Goal: Task Accomplishment & Management: Complete application form

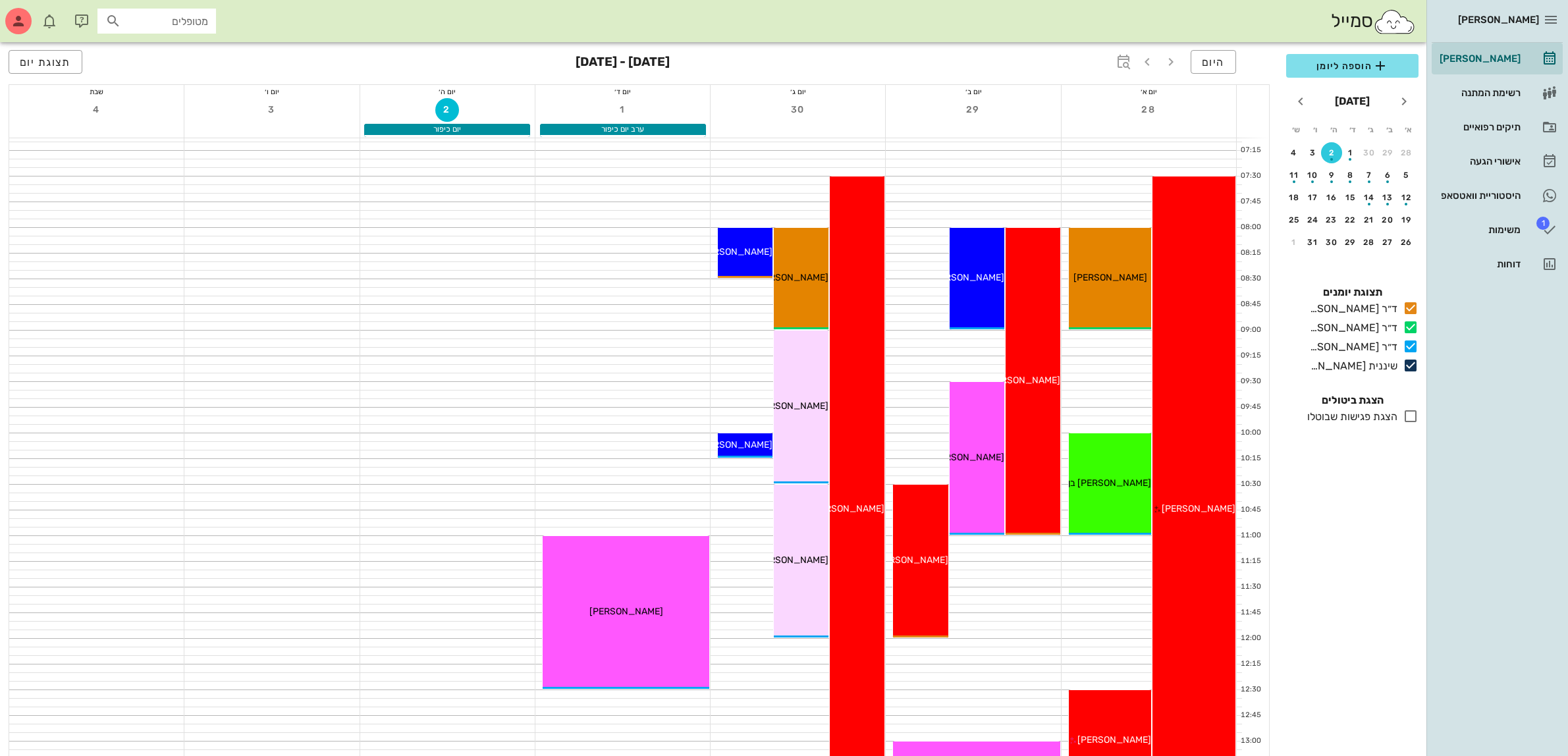
scroll to position [246, 0]
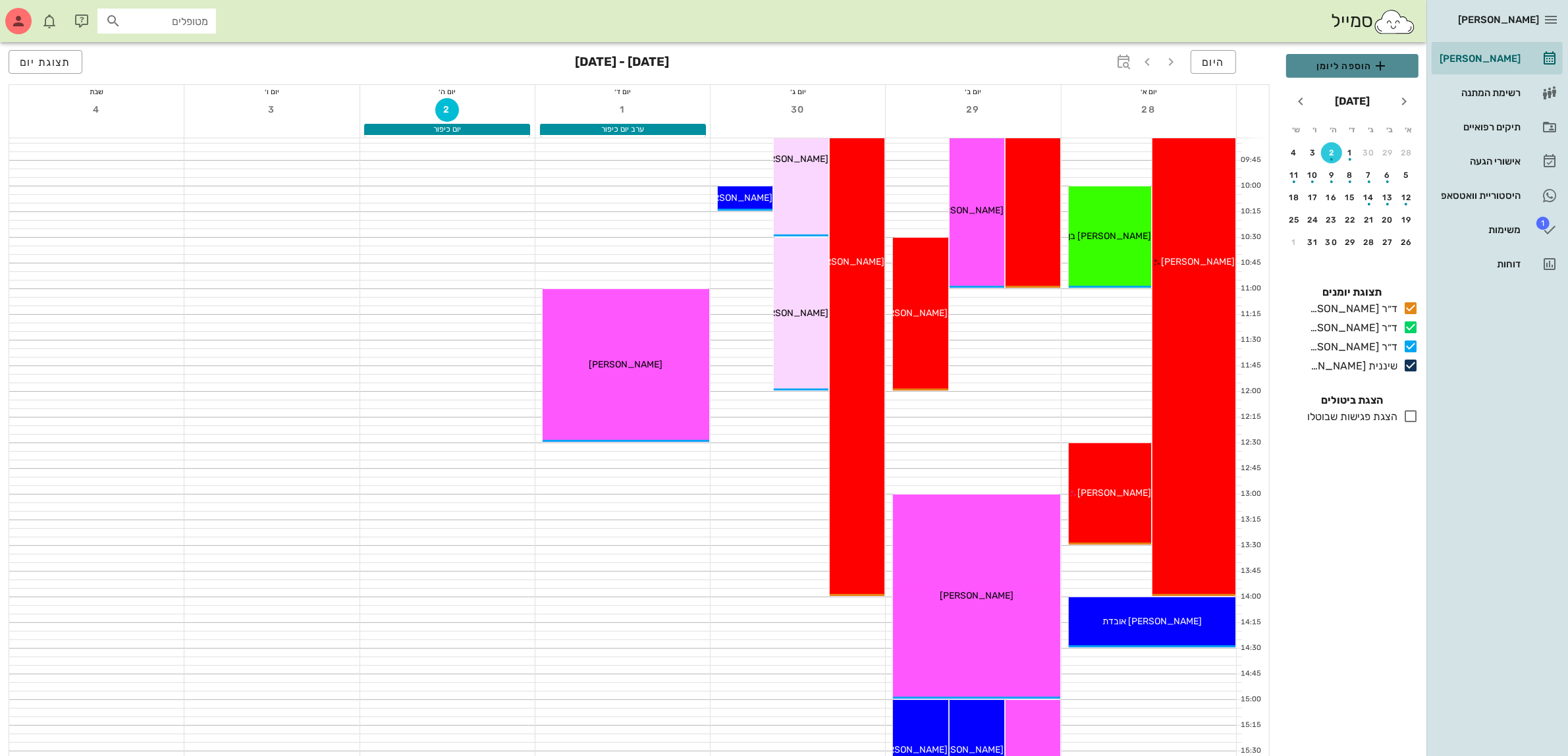
click at [1360, 61] on span "הוספה ליומן" at bounding box center [1352, 66] width 111 height 16
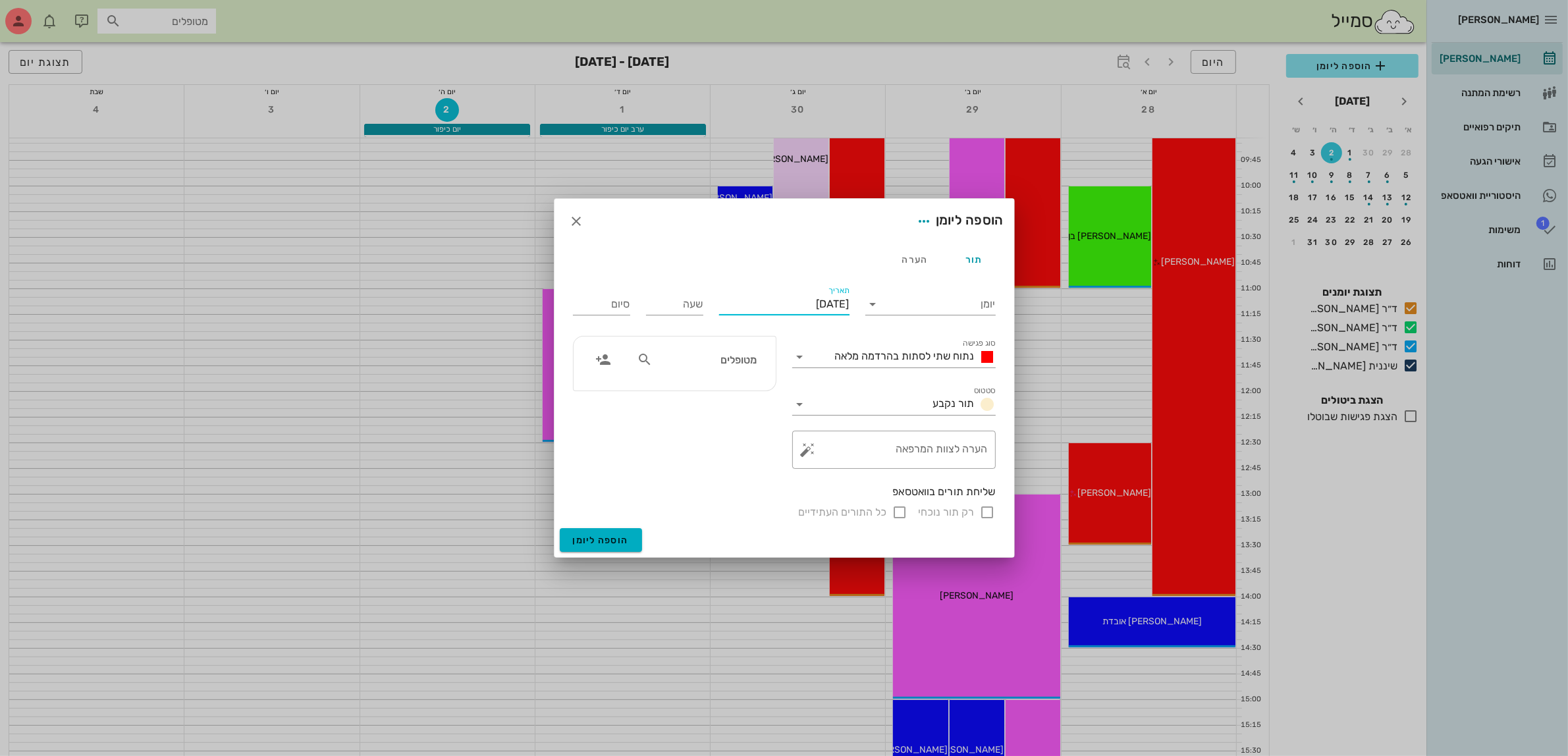
click at [752, 305] on input "[DATE]" at bounding box center [784, 304] width 130 height 21
click at [746, 473] on div "30" at bounding box center [755, 476] width 21 height 9
type input "[DATE]"
click at [906, 304] on input "יומן" at bounding box center [940, 304] width 112 height 21
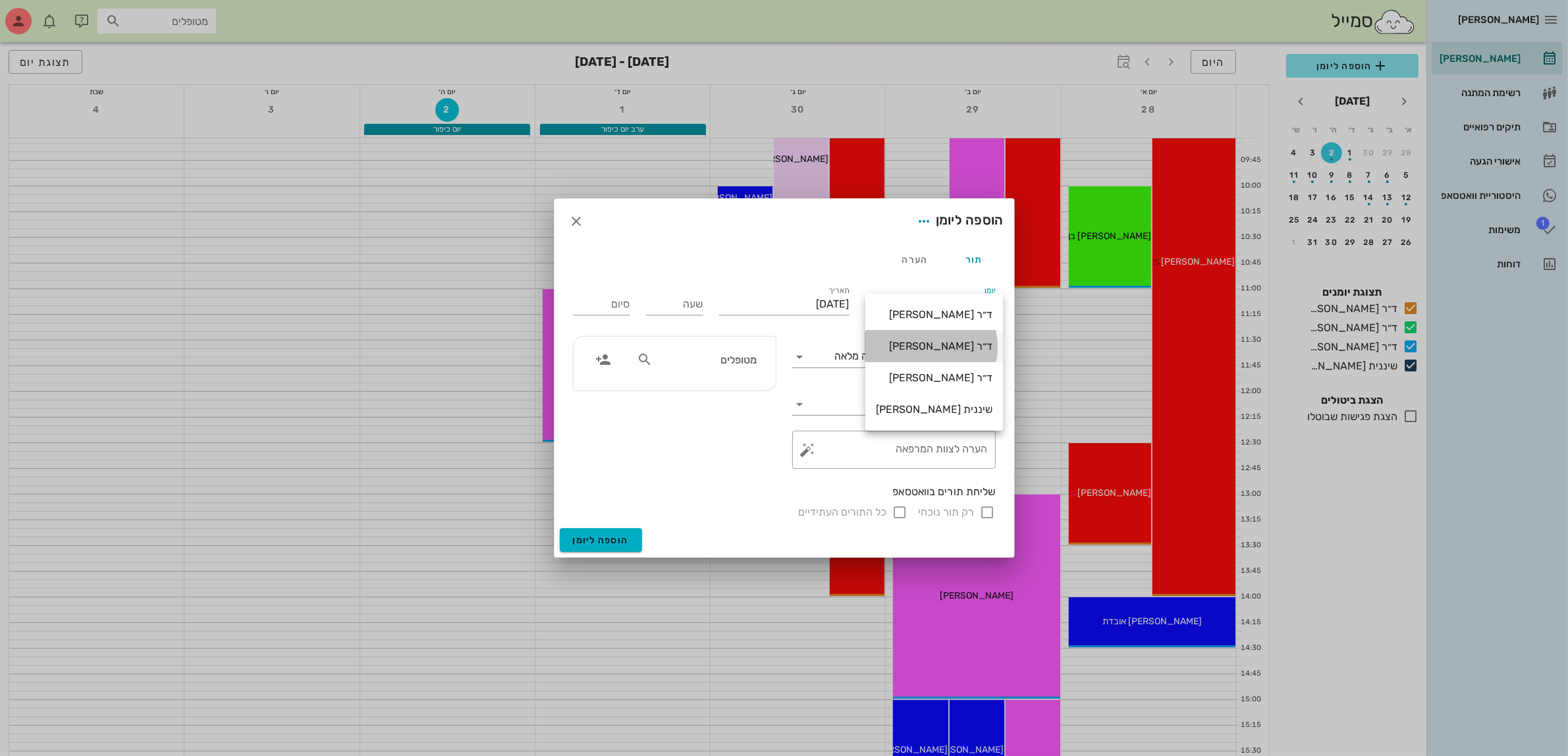
click at [910, 343] on div "ד״ר [PERSON_NAME]" at bounding box center [934, 345] width 116 height 12
click at [916, 356] on span "נתוח שתי לסתות בהרדמה מלאה" at bounding box center [905, 355] width 139 height 12
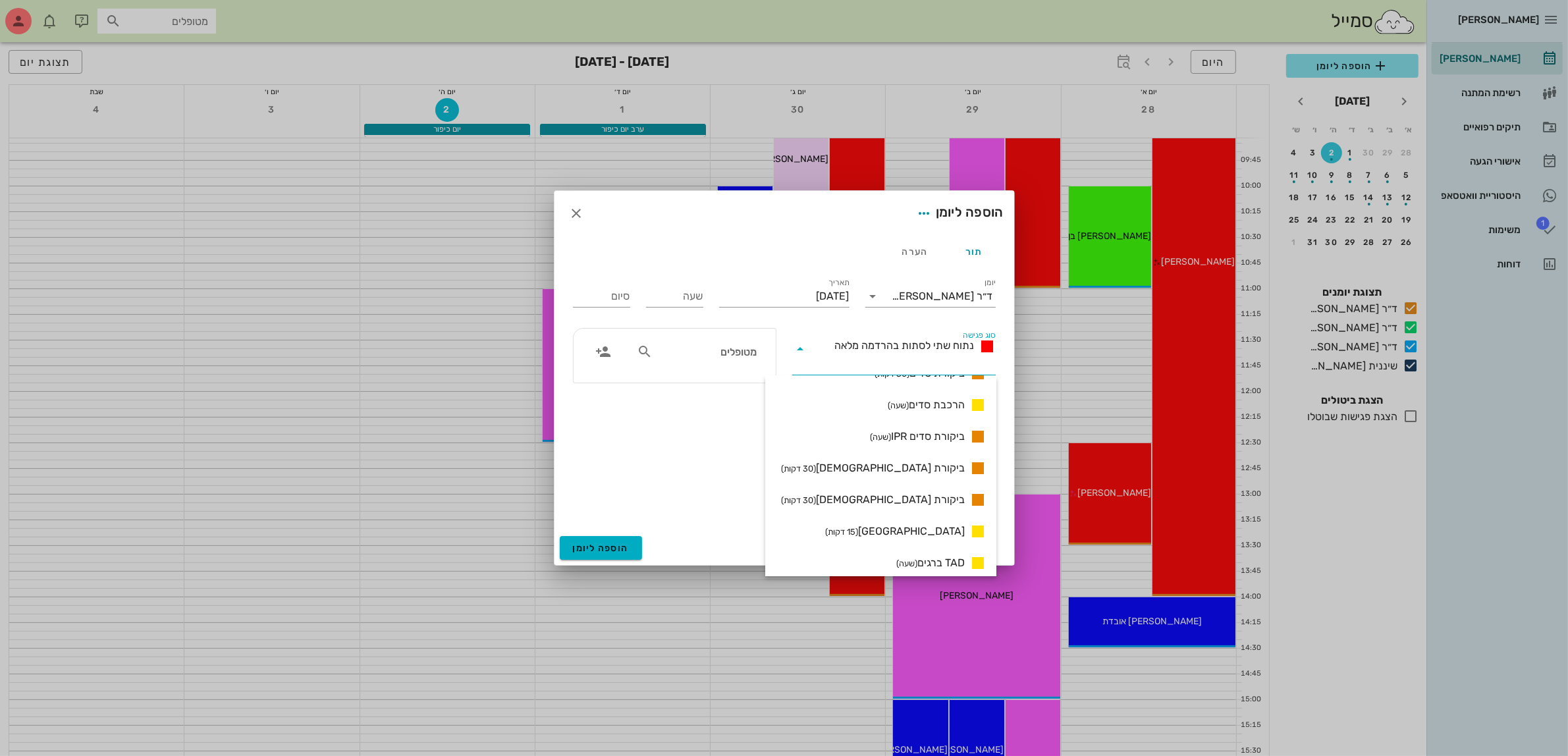
scroll to position [884, 0]
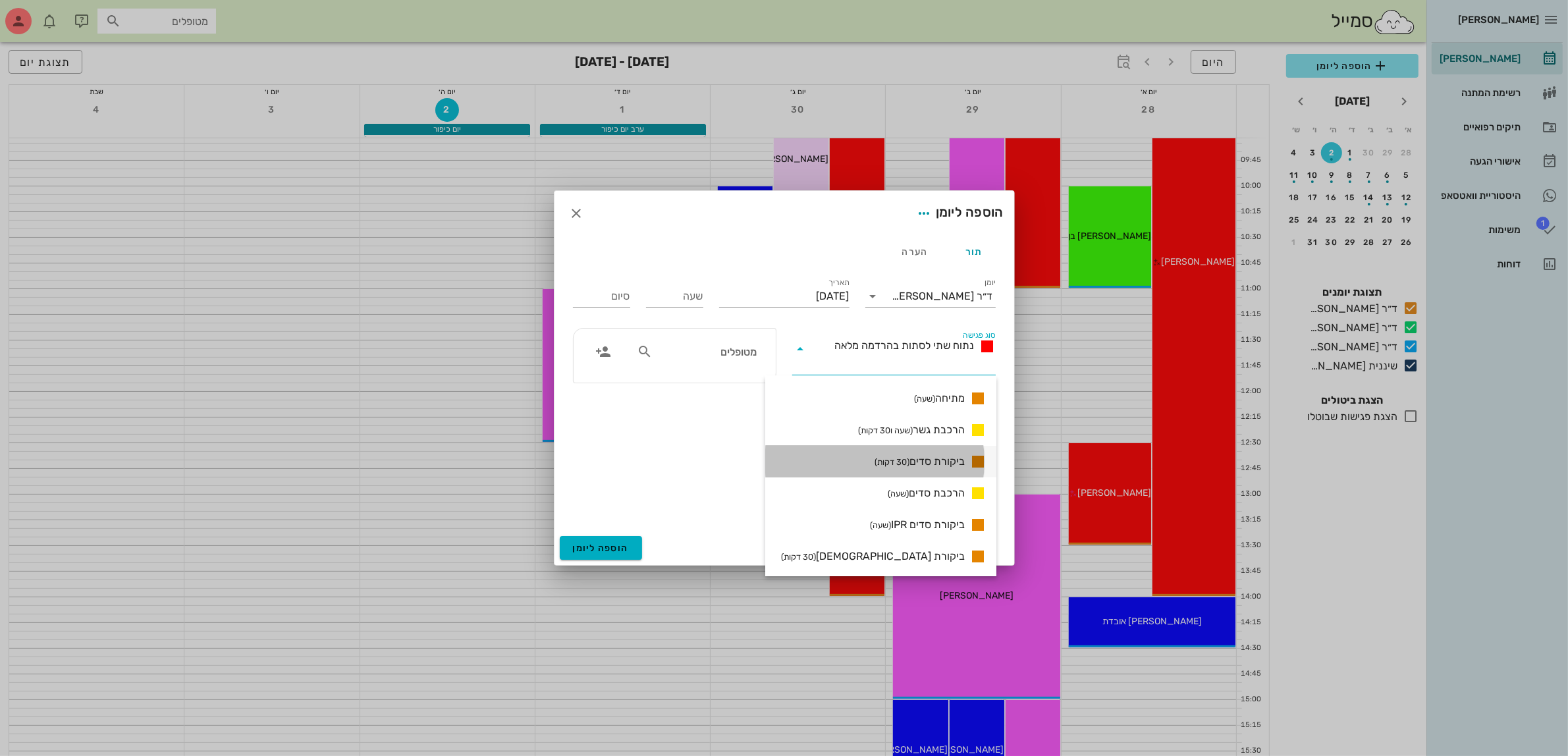
click at [937, 463] on span "ביקורת סדים (30 דקות)" at bounding box center [920, 461] width 90 height 16
type input "00:30"
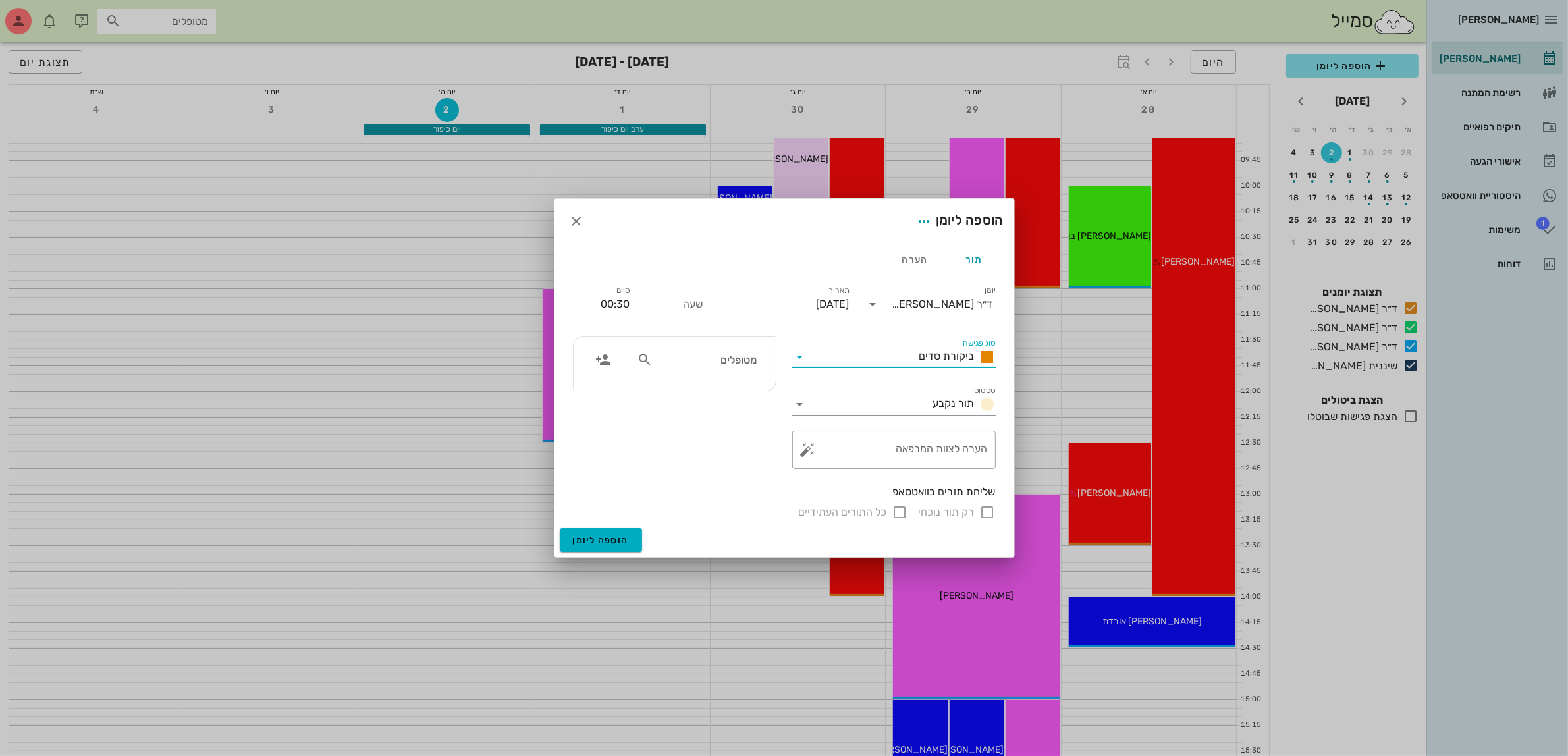
click at [681, 301] on input "שעה" at bounding box center [674, 304] width 57 height 21
type input "08:00"
click at [623, 298] on input "08:30" at bounding box center [601, 304] width 57 height 21
drag, startPoint x: 574, startPoint y: 301, endPoint x: 711, endPoint y: 316, distance: 137.8
click at [711, 316] on div "יומן ד״ר [PERSON_NAME] סוג פגישה ביקורת סדים סטטוס תור נקבע תאריך [DATE] שעה 08…" at bounding box center [784, 402] width 438 height 253
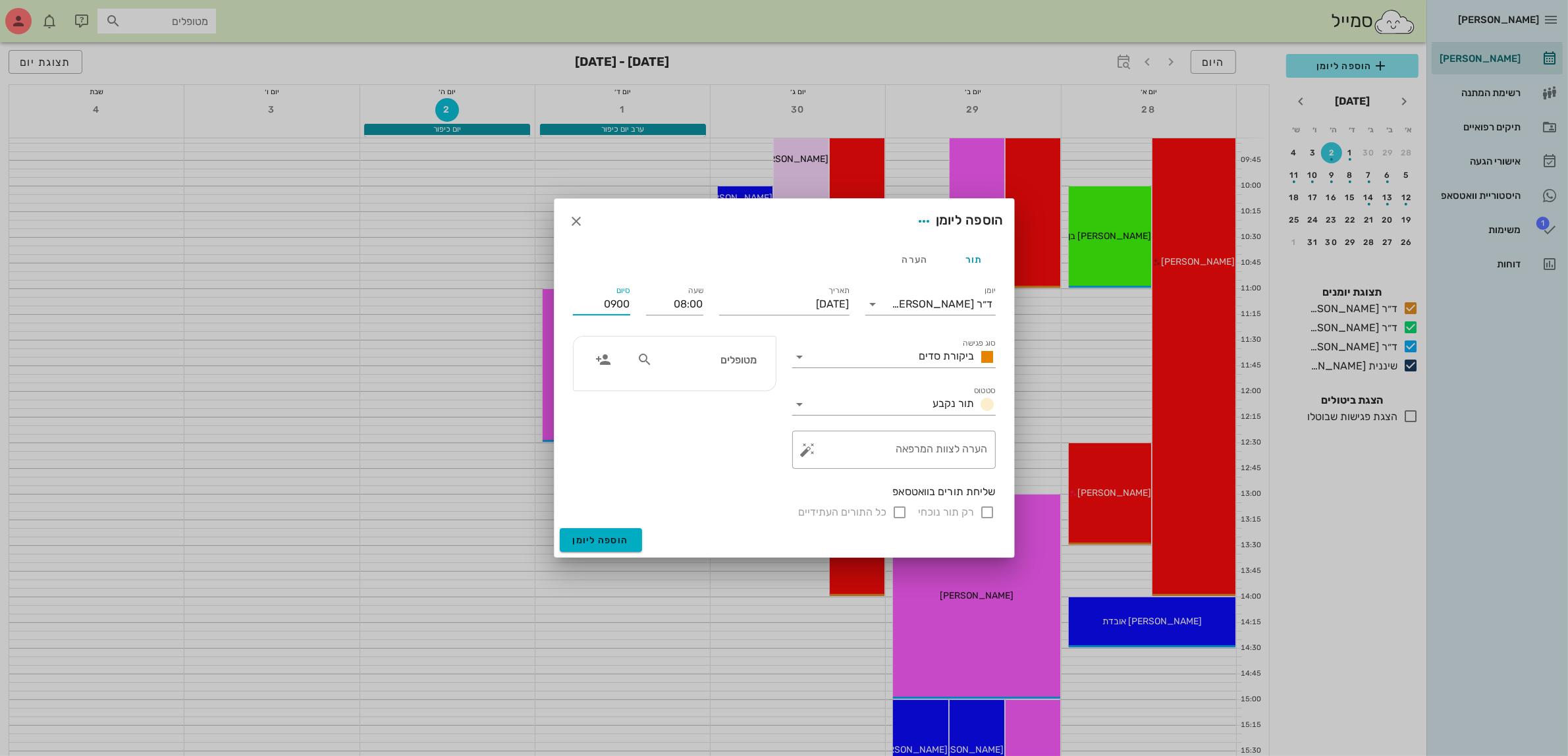
type input "09:00"
click at [706, 363] on input "מטופלים" at bounding box center [706, 359] width 101 height 17
type input "ליא"
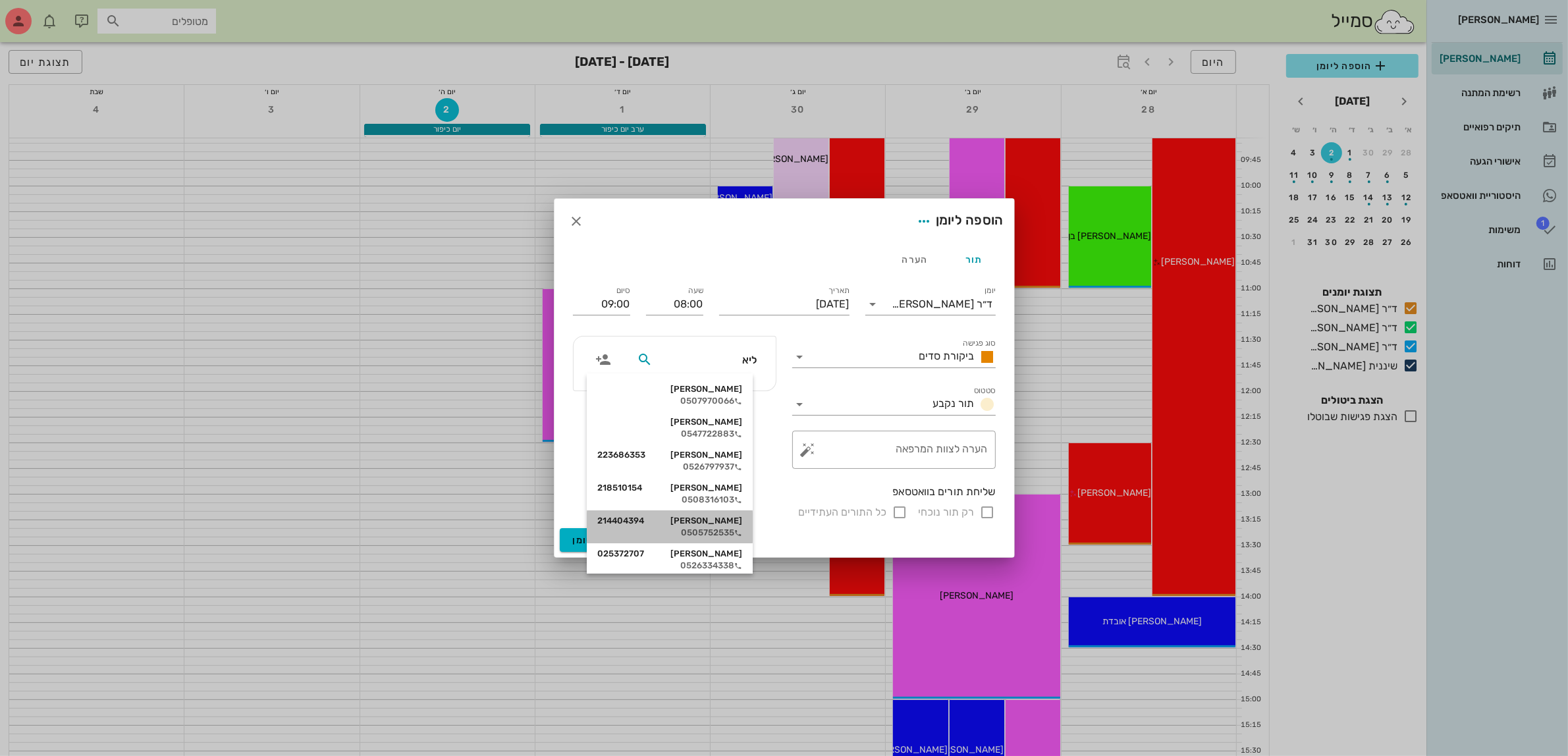
click at [725, 532] on div "0505752535" at bounding box center [670, 532] width 145 height 11
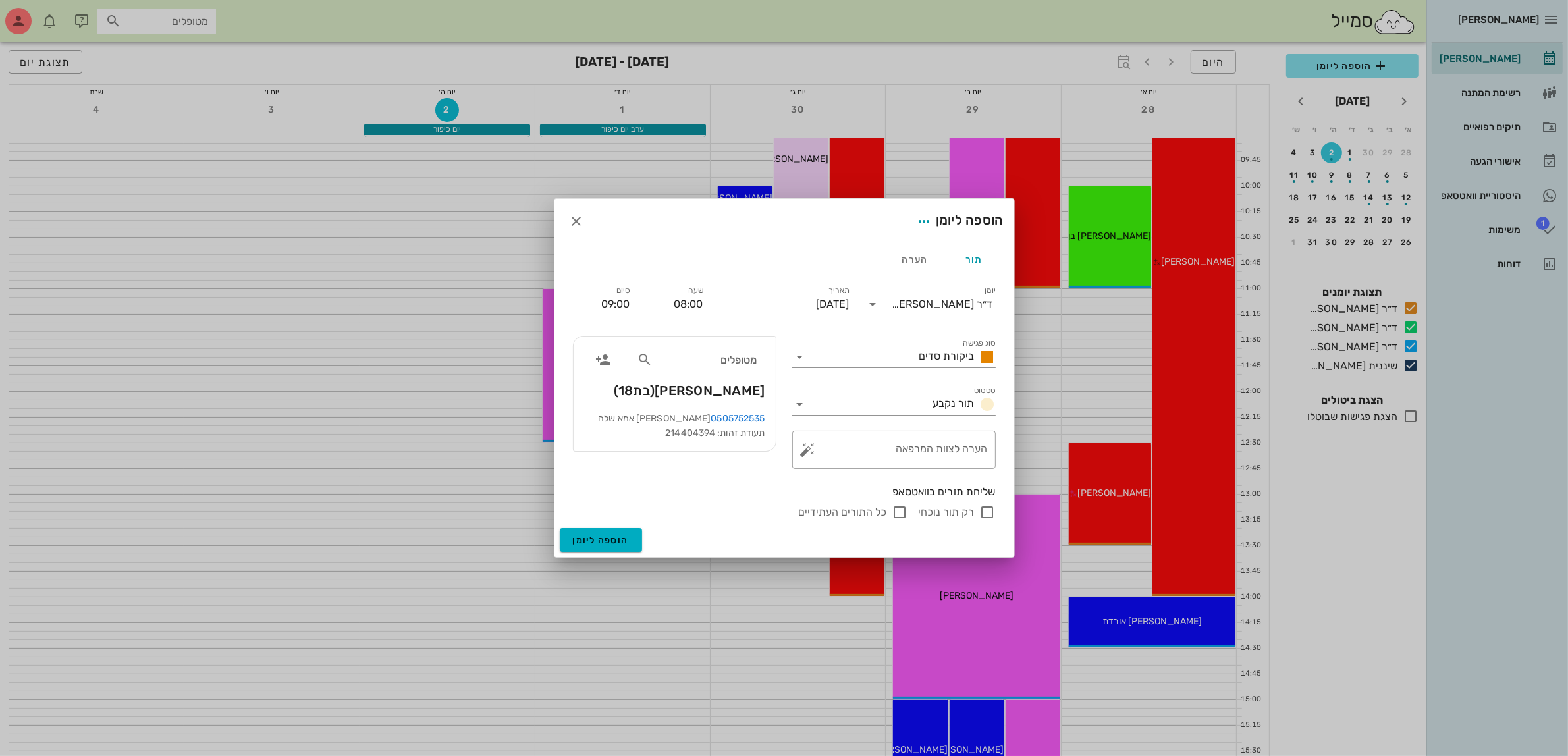
click at [988, 515] on input "רק תור נוכחי" at bounding box center [987, 512] width 16 height 16
checkbox input "false"
click at [596, 538] on span "הוספה ליומן" at bounding box center [600, 539] width 56 height 11
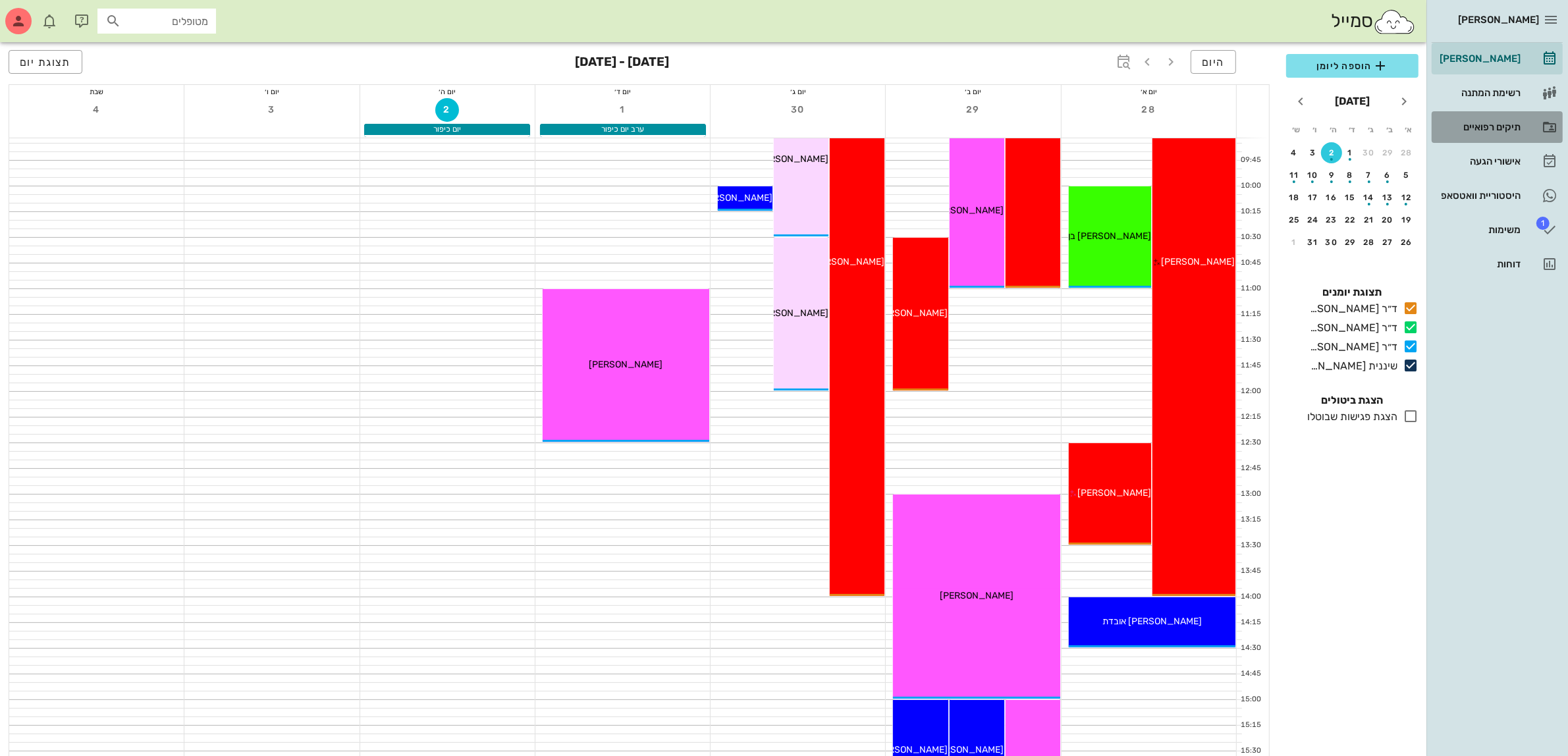
click at [1483, 124] on div "תיקים רפואיים" at bounding box center [1478, 127] width 84 height 11
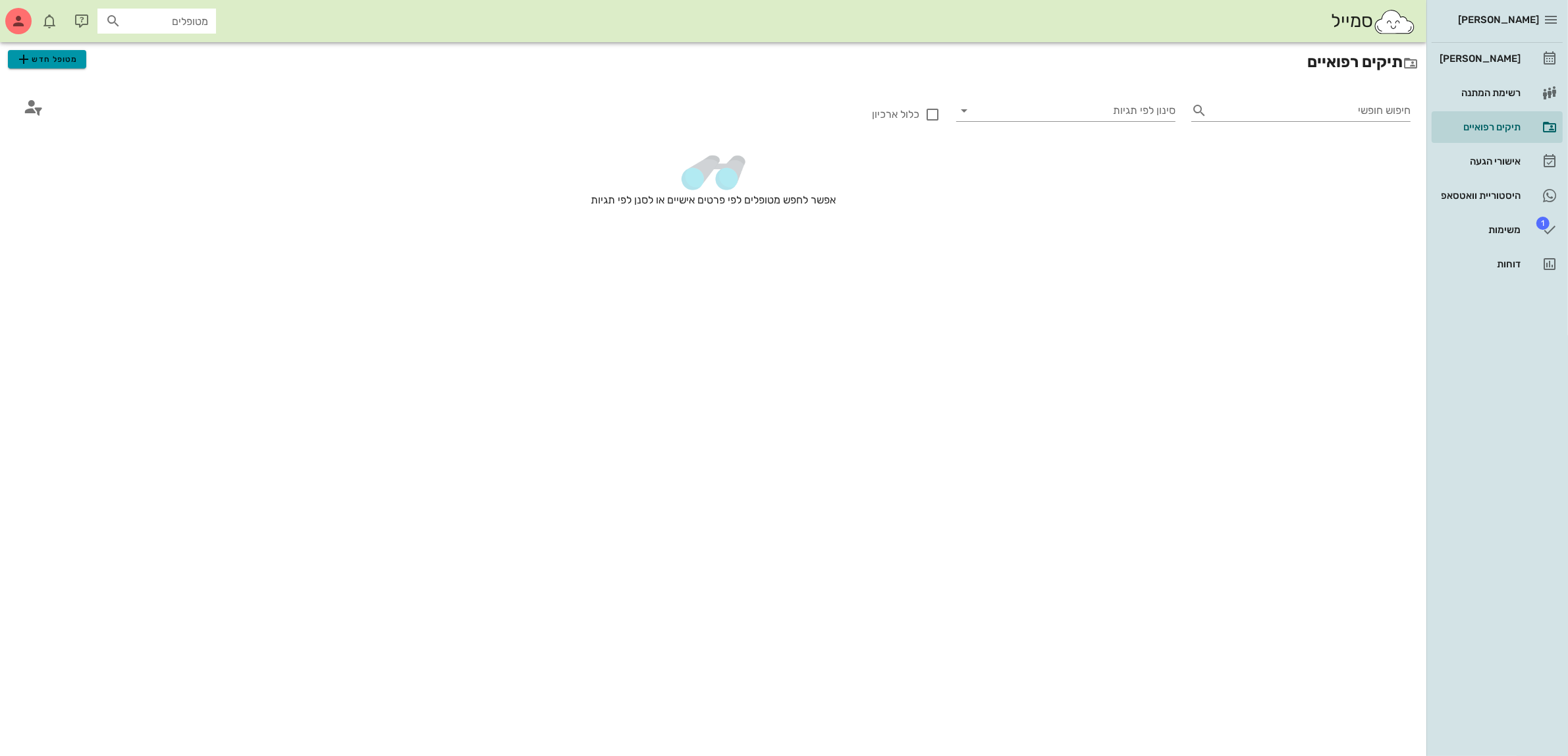
click at [56, 57] on span "מטופל חדש" at bounding box center [46, 59] width 62 height 16
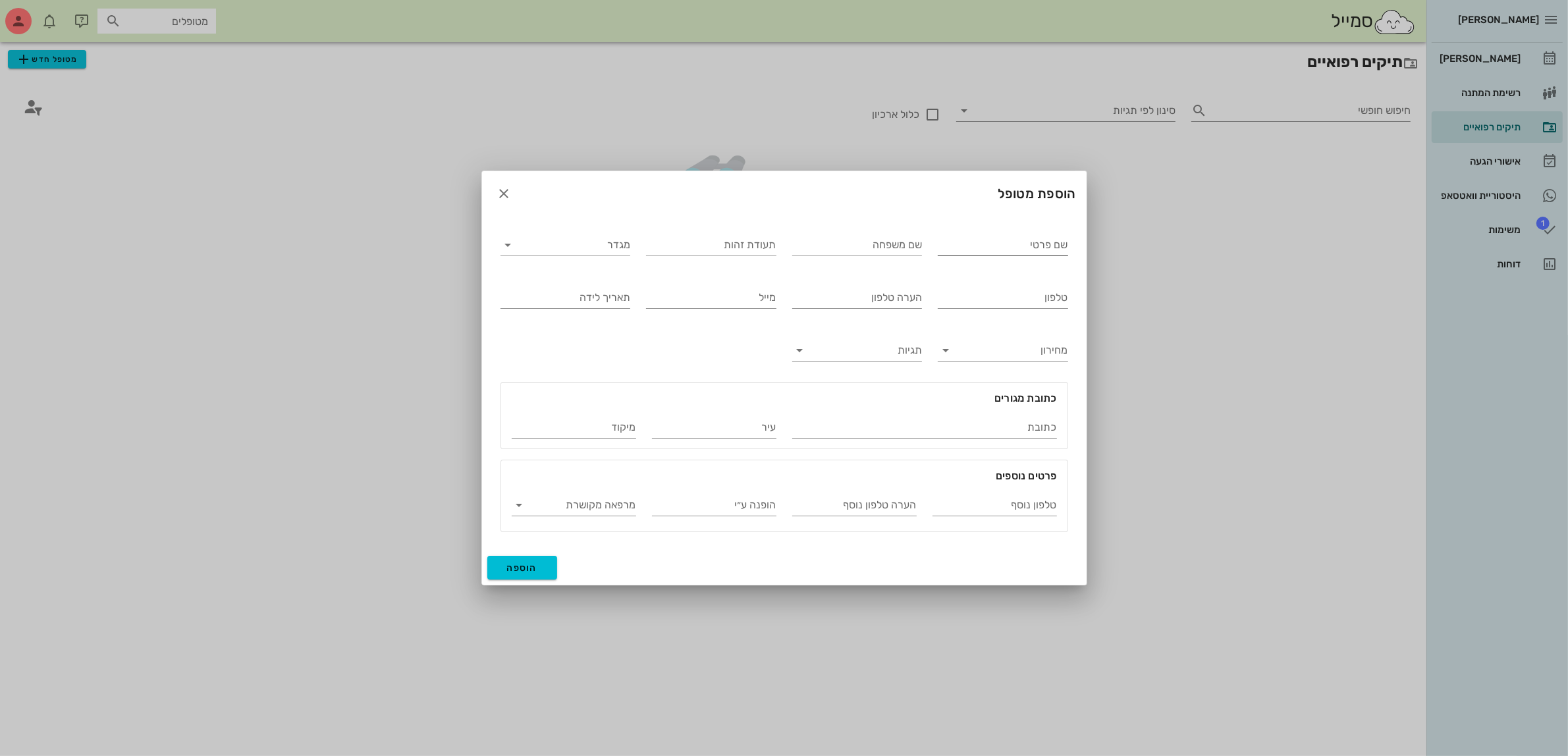
click at [993, 244] on input "שם פרטי" at bounding box center [1003, 244] width 130 height 21
type input "לארה"
type input "[PERSON_NAME]"
click at [562, 244] on input "מגדר" at bounding box center [576, 244] width 110 height 21
drag, startPoint x: 593, startPoint y: 280, endPoint x: 666, endPoint y: 242, distance: 82.3
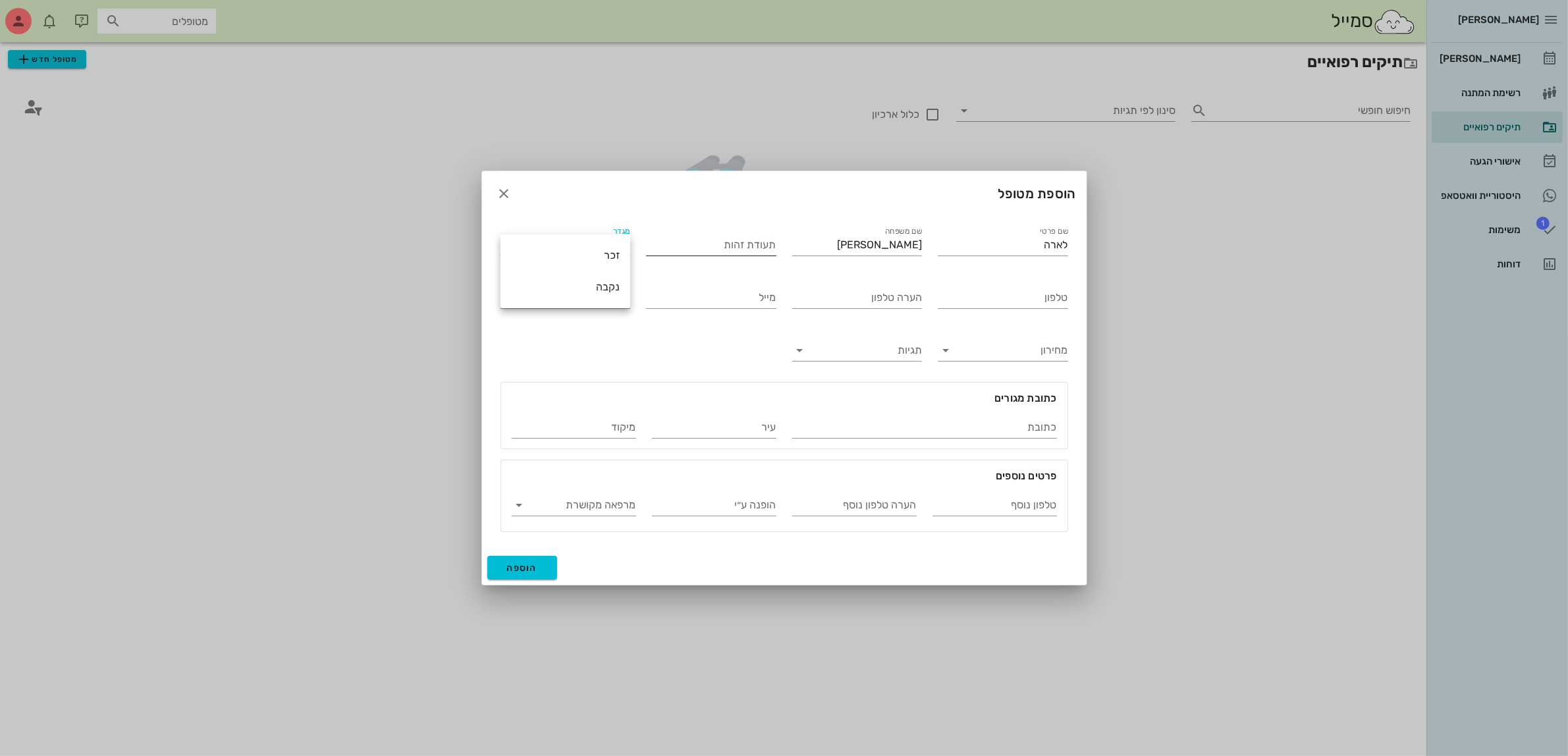
click at [593, 280] on div "נקבה" at bounding box center [565, 286] width 109 height 12
click at [686, 241] on input "תעודת זהות" at bounding box center [711, 244] width 130 height 21
type input "323971895"
click at [512, 563] on span "הוספה" at bounding box center [522, 568] width 31 height 11
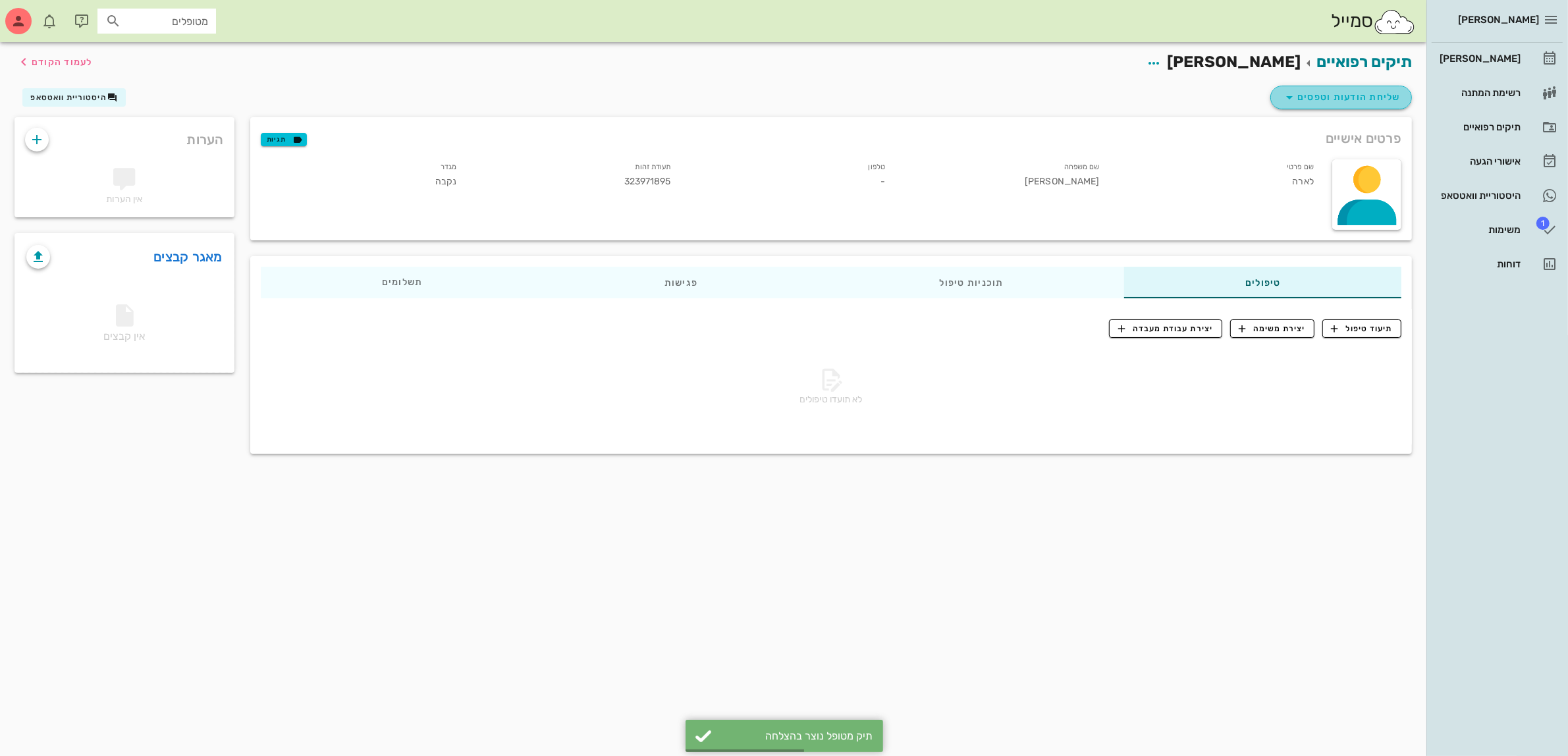
click at [1326, 97] on span "שליחת הודעות וטפסים" at bounding box center [1341, 97] width 120 height 16
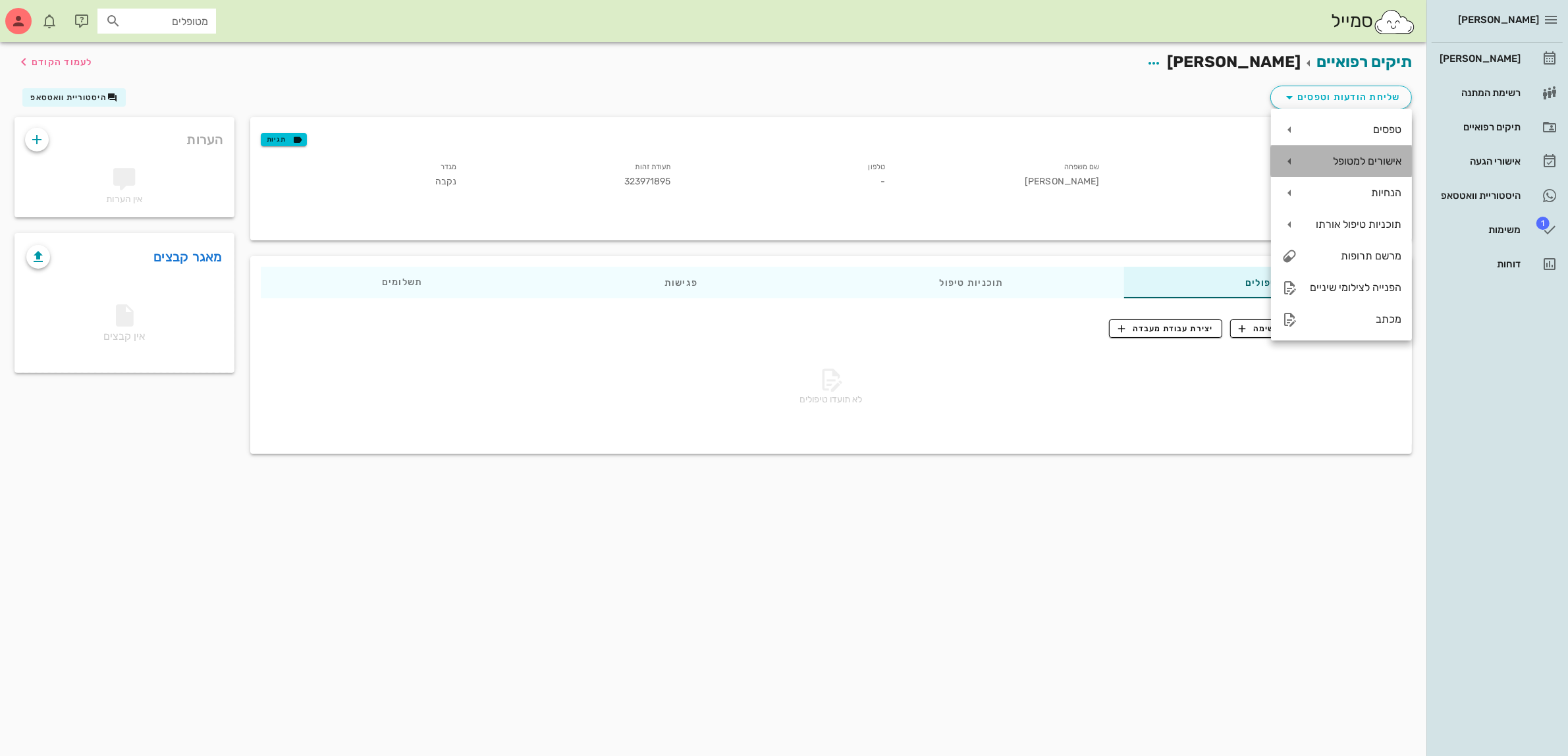
click at [1331, 157] on div "אישורים למטופל" at bounding box center [1355, 160] width 94 height 12
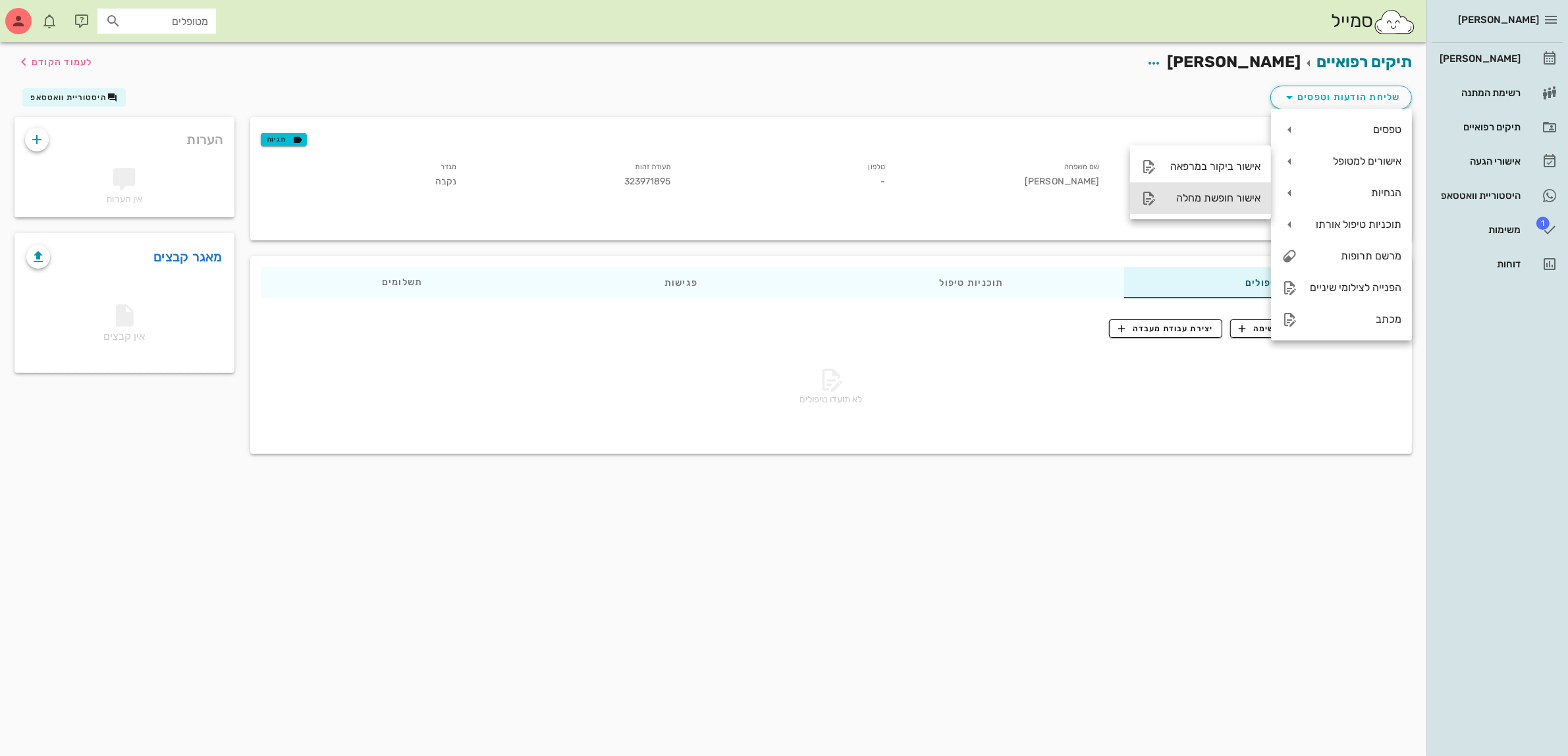
click at [1202, 194] on div "אישור חופשת מחלה" at bounding box center [1214, 198] width 94 height 12
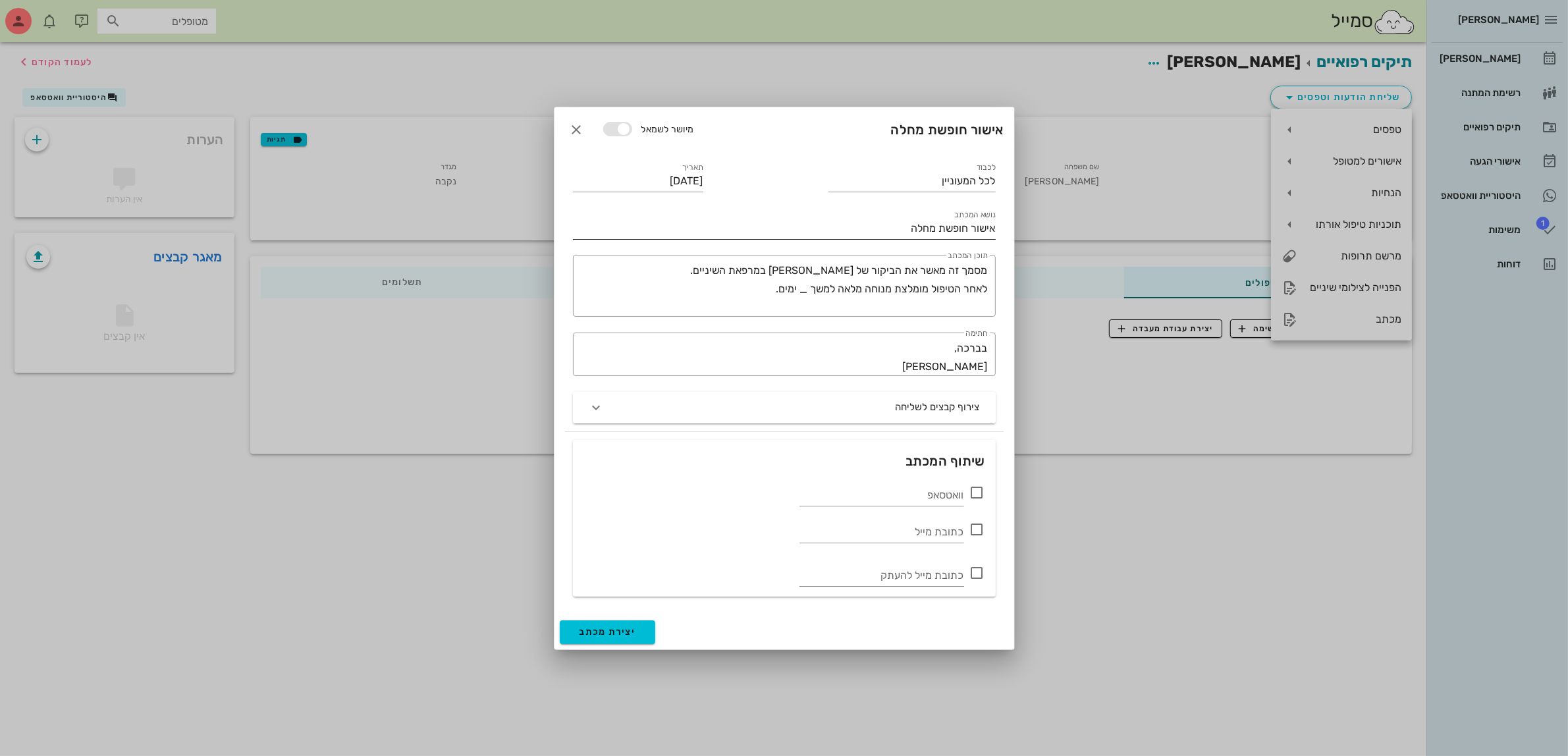
click at [893, 231] on input "אישור חופשת מחלה" at bounding box center [784, 228] width 423 height 21
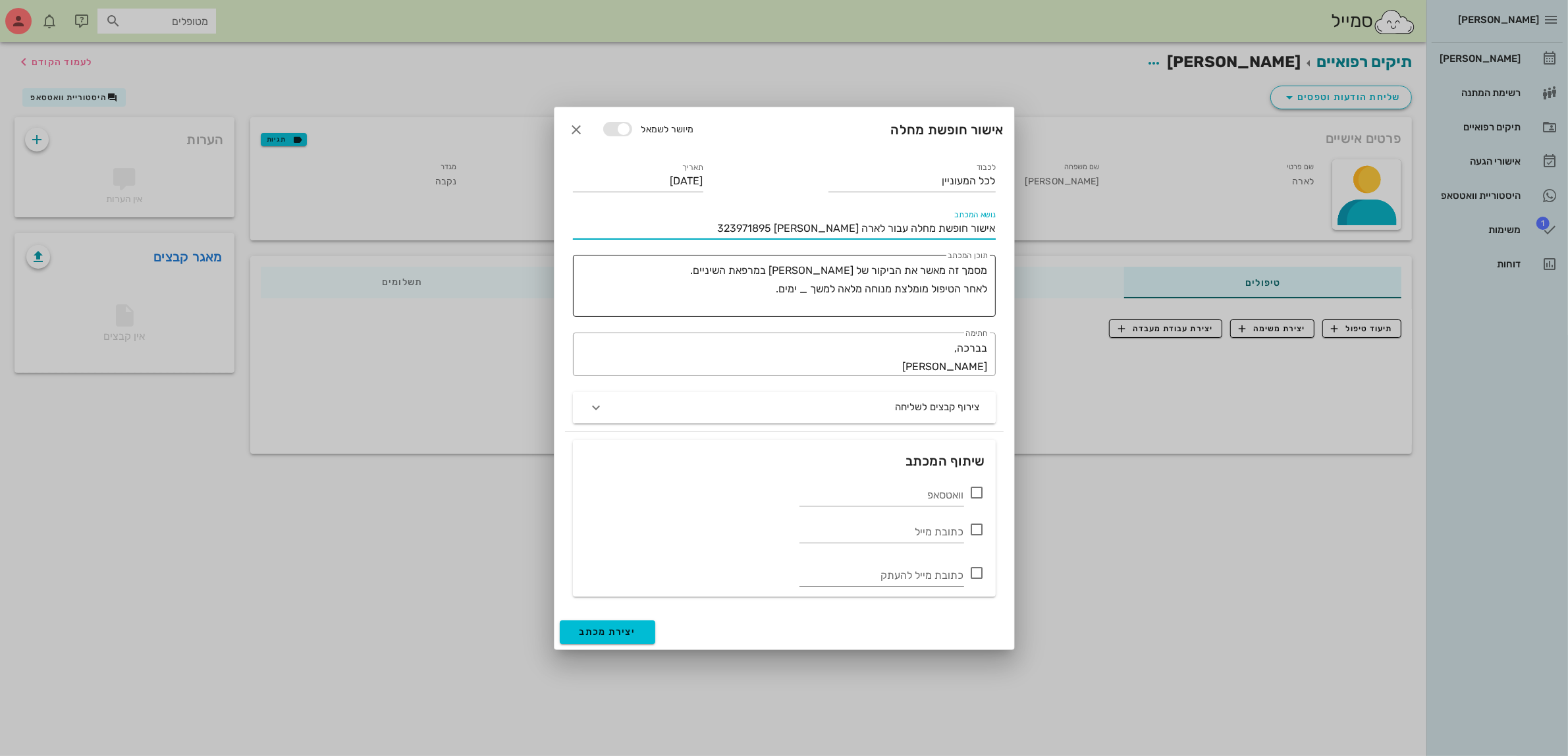
type input "אישור חופשת מחלה עבור לארה [PERSON_NAME] 323971895"
drag, startPoint x: 986, startPoint y: 270, endPoint x: 620, endPoint y: 317, distance: 369.0
click at [620, 317] on div "​ תוכן המכתב מסמך זה מאשר את הביקור של [PERSON_NAME] במרפאת השיניים. לאחר הטיפו…" at bounding box center [784, 285] width 438 height 78
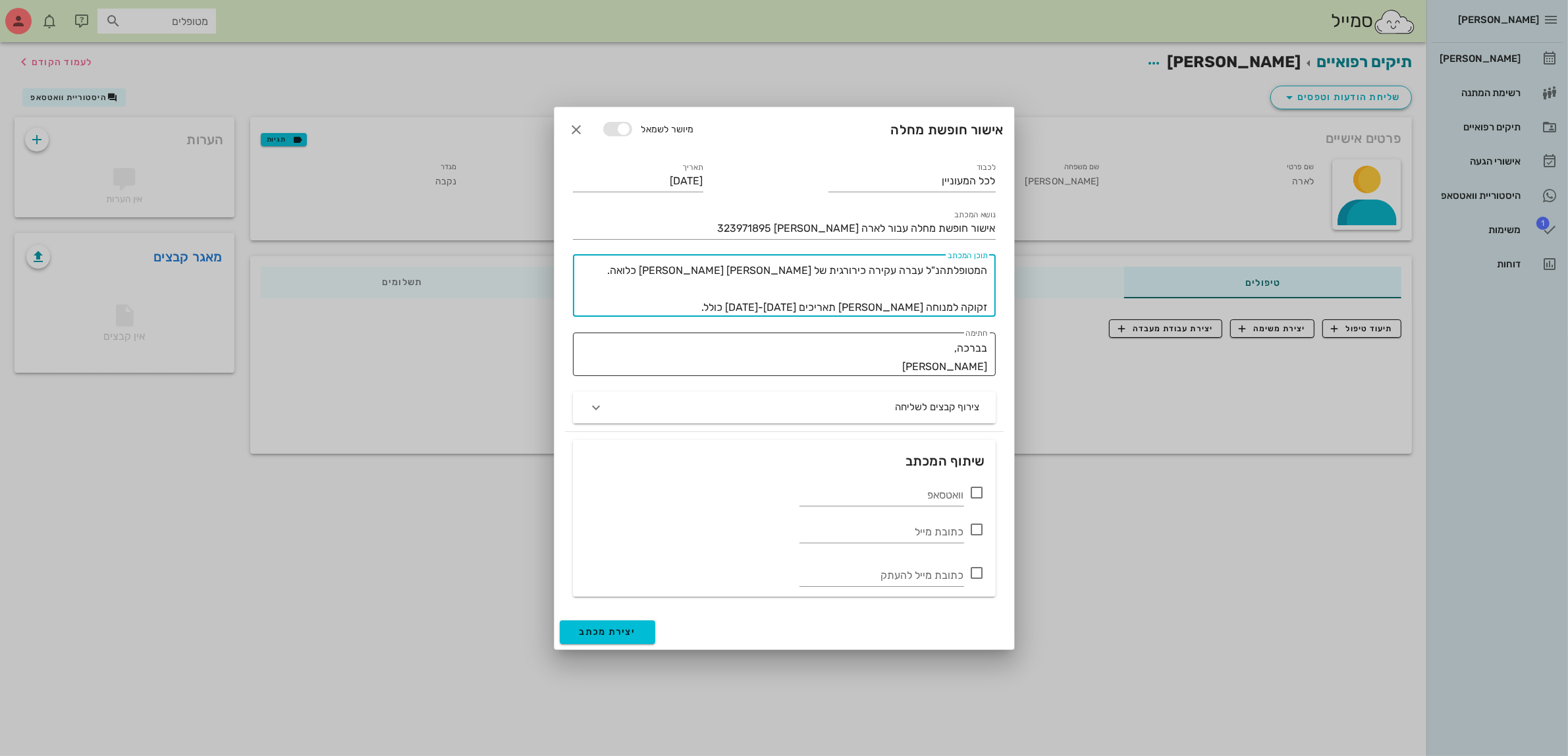
type textarea "המטופלתהנ"ל עברה עקירה כירורגית של [PERSON_NAME] [PERSON_NAME] כלואה. זקוקה למנ…"
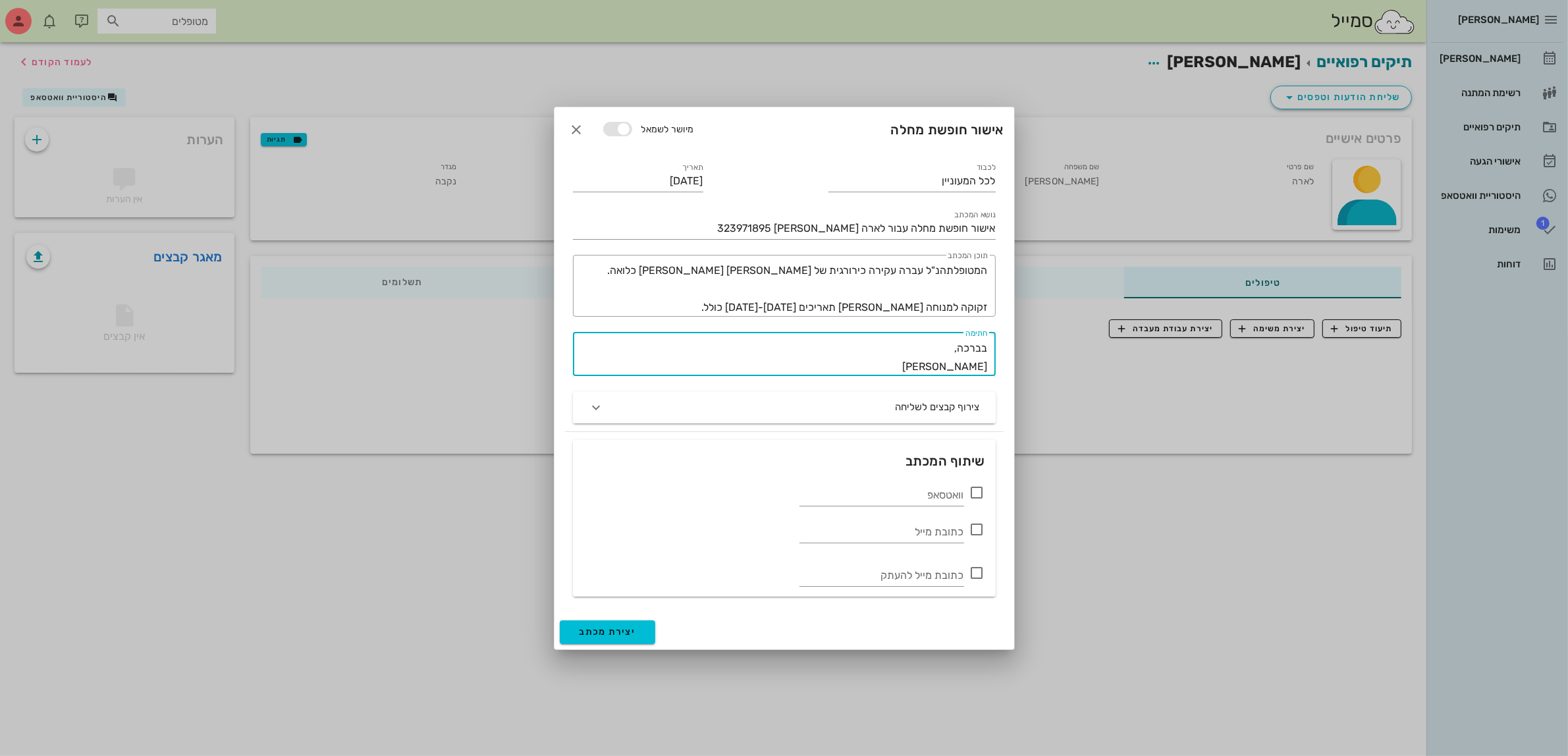
click at [962, 361] on textarea "בברכה, [PERSON_NAME]" at bounding box center [780, 358] width 415 height 37
click at [957, 365] on textarea "בברכה, [PERSON_NAME]" at bounding box center [780, 358] width 415 height 37
drag, startPoint x: 942, startPoint y: 362, endPoint x: 1229, endPoint y: 360, distance: 287.0
click at [1229, 360] on div "[PERSON_NAME] יומן מרפאה רשימת המתנה תיקים רפואיים אישורי הגעה היסטוריית וואטסא…" at bounding box center [784, 378] width 1568 height 756
click at [973, 359] on textarea "בברכה, [PERSON_NAME]" at bounding box center [780, 358] width 415 height 37
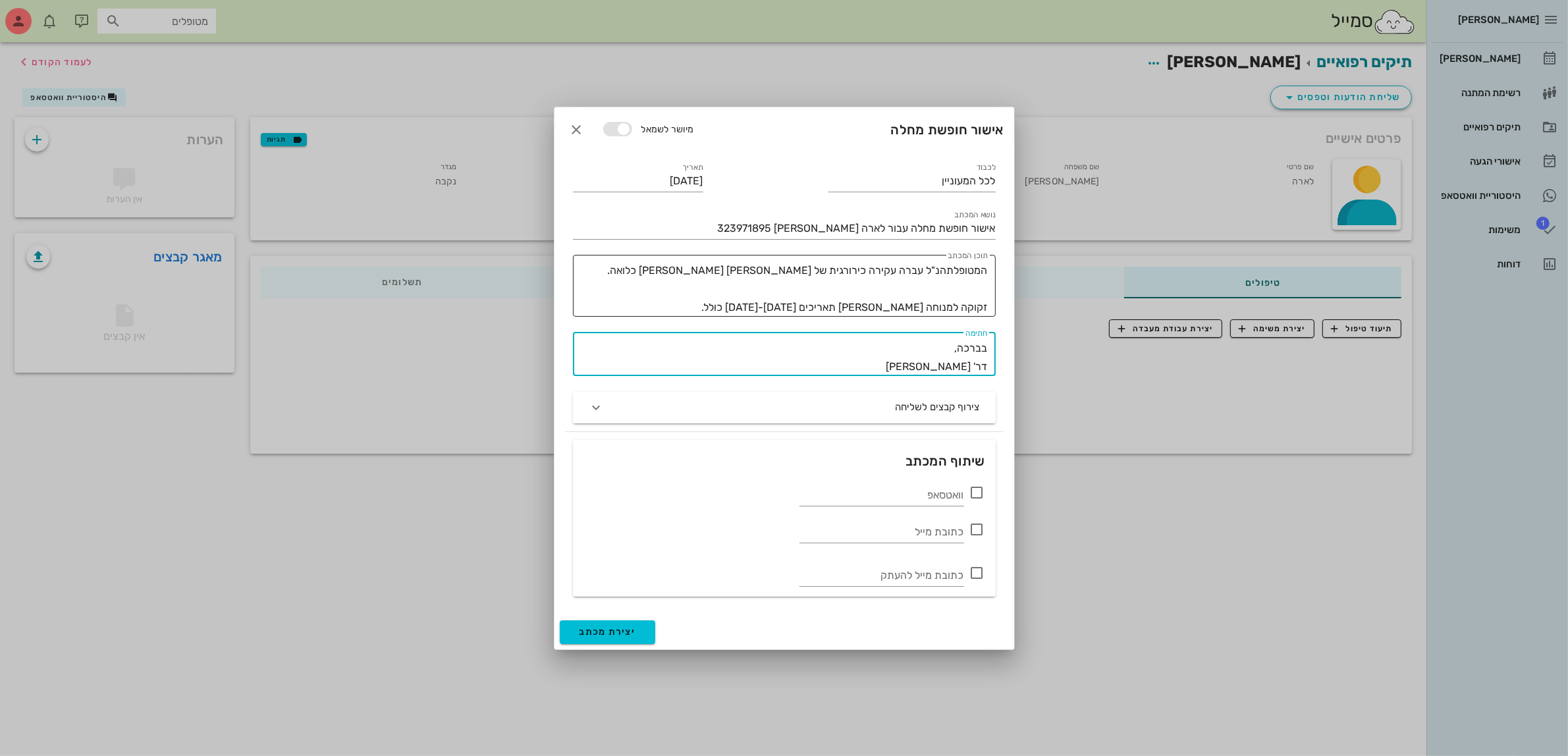
type textarea "בברכה, דר' [PERSON_NAME]"
click at [944, 270] on textarea "המטופלתהנ"ל עברה עקירה כירורגית של [PERSON_NAME] [PERSON_NAME] כלואה. זקוקה למנ…" at bounding box center [781, 289] width 413 height 56
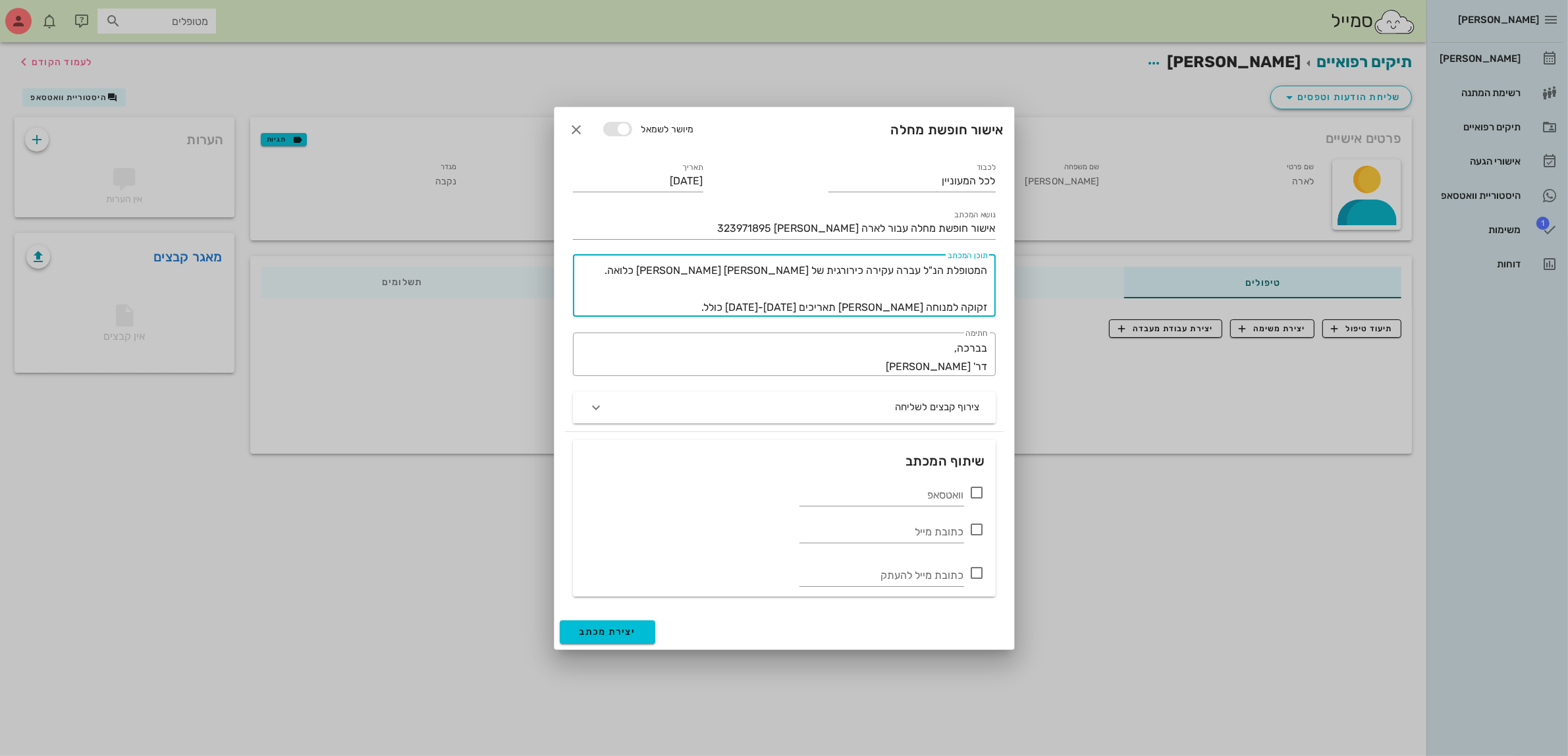
click at [802, 266] on textarea "המטופלת הנ"ל עברה עקירה כירורגית של [PERSON_NAME] [PERSON_NAME] כלואה. זקוקה למ…" at bounding box center [781, 289] width 413 height 56
click at [802, 266] on textarea "המטופלת הנ"ל עברה עקירה כירורגית של [PERSON_NAME] [PERSON_NAME] כלואה. זקוקה למ…" at bounding box center [781, 289] width 413 height 56
type textarea "המטופלת הנ"ל עברה עקירה כירורגית של שן [PERSON_NAME] כלואה. זקוקה למנוחה [PERSO…"
click at [975, 490] on icon at bounding box center [977, 492] width 16 height 16
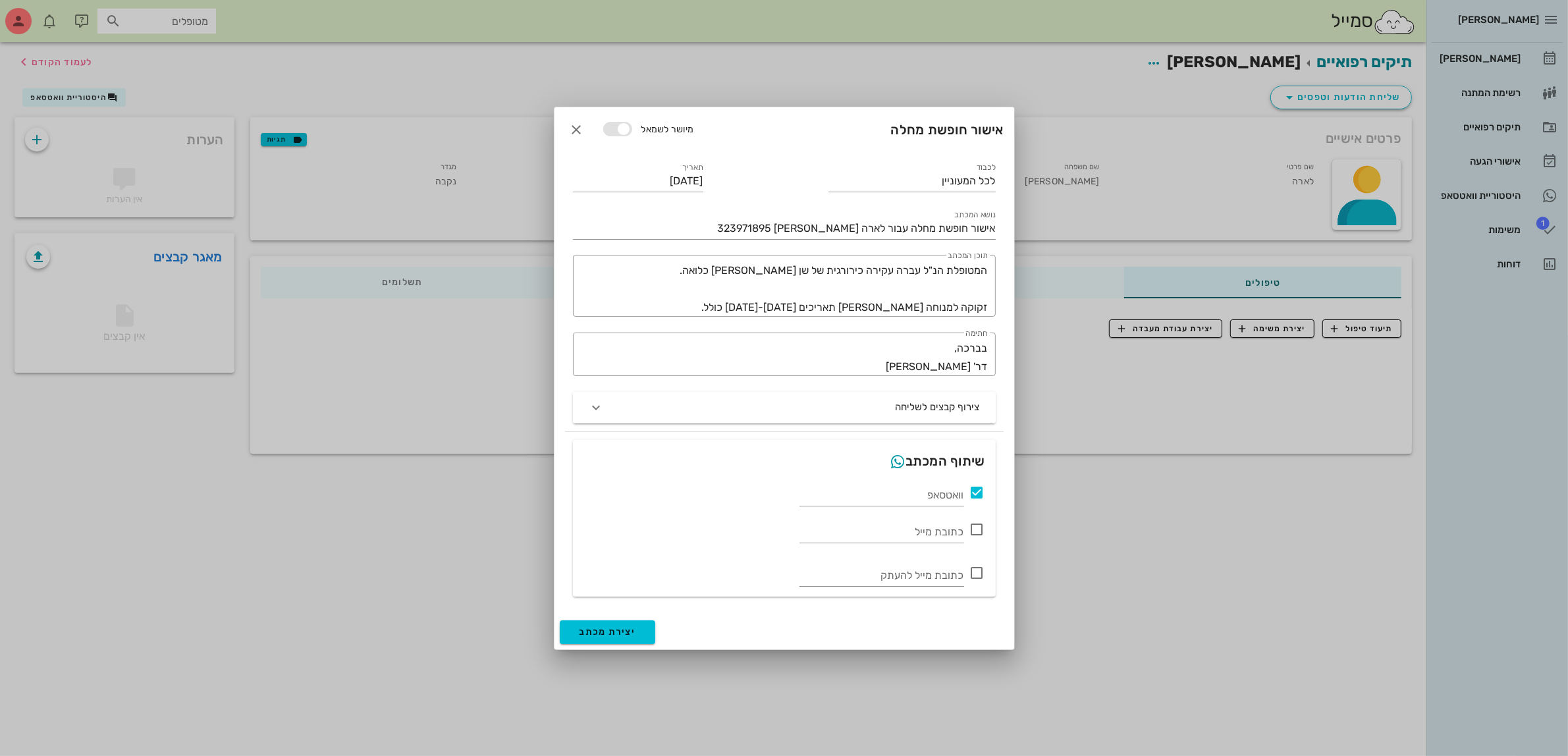
click at [977, 489] on icon at bounding box center [977, 492] width 16 height 16
click at [598, 629] on span "יצירת מכתב" at bounding box center [608, 631] width 56 height 11
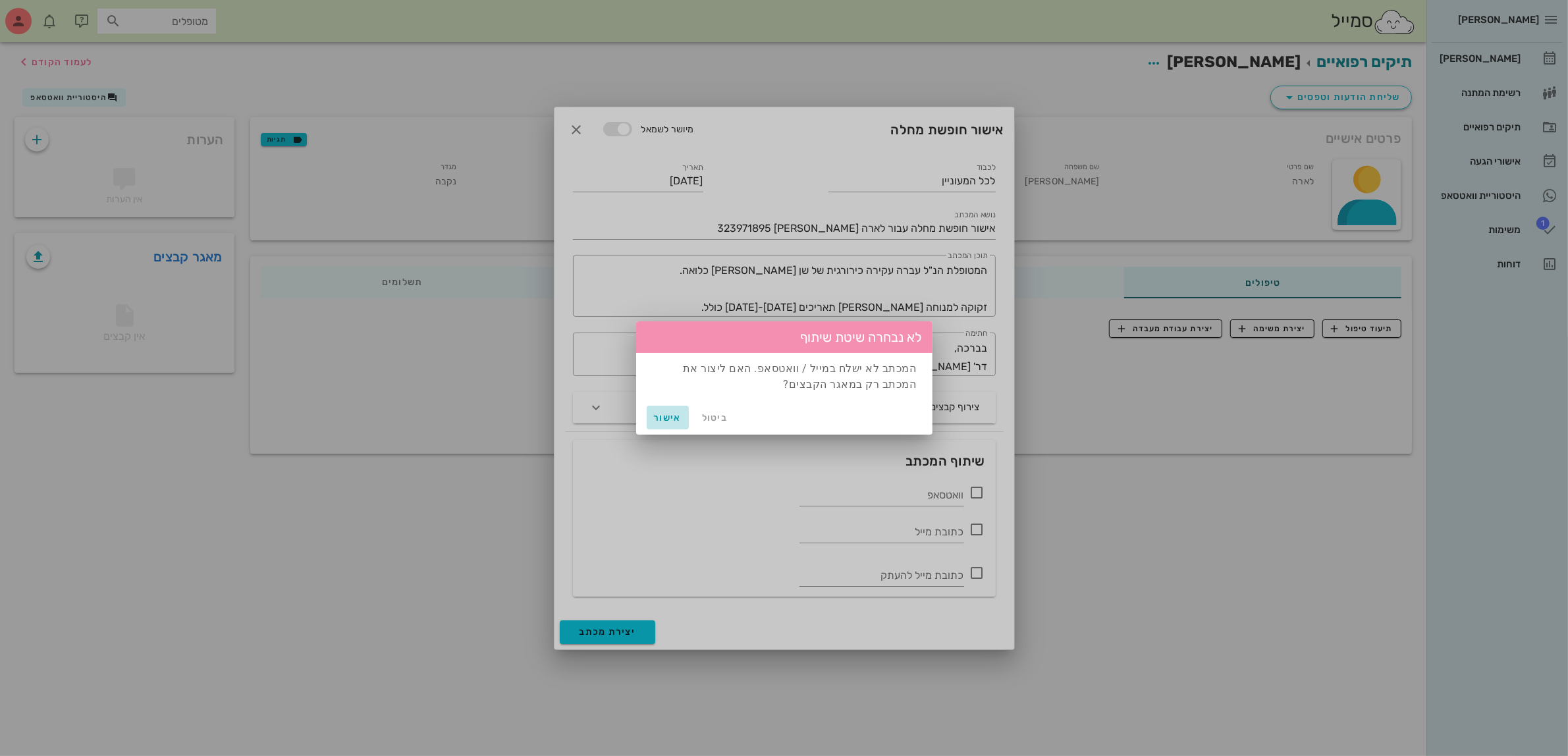
click at [662, 415] on span "אישור" at bounding box center [667, 417] width 32 height 11
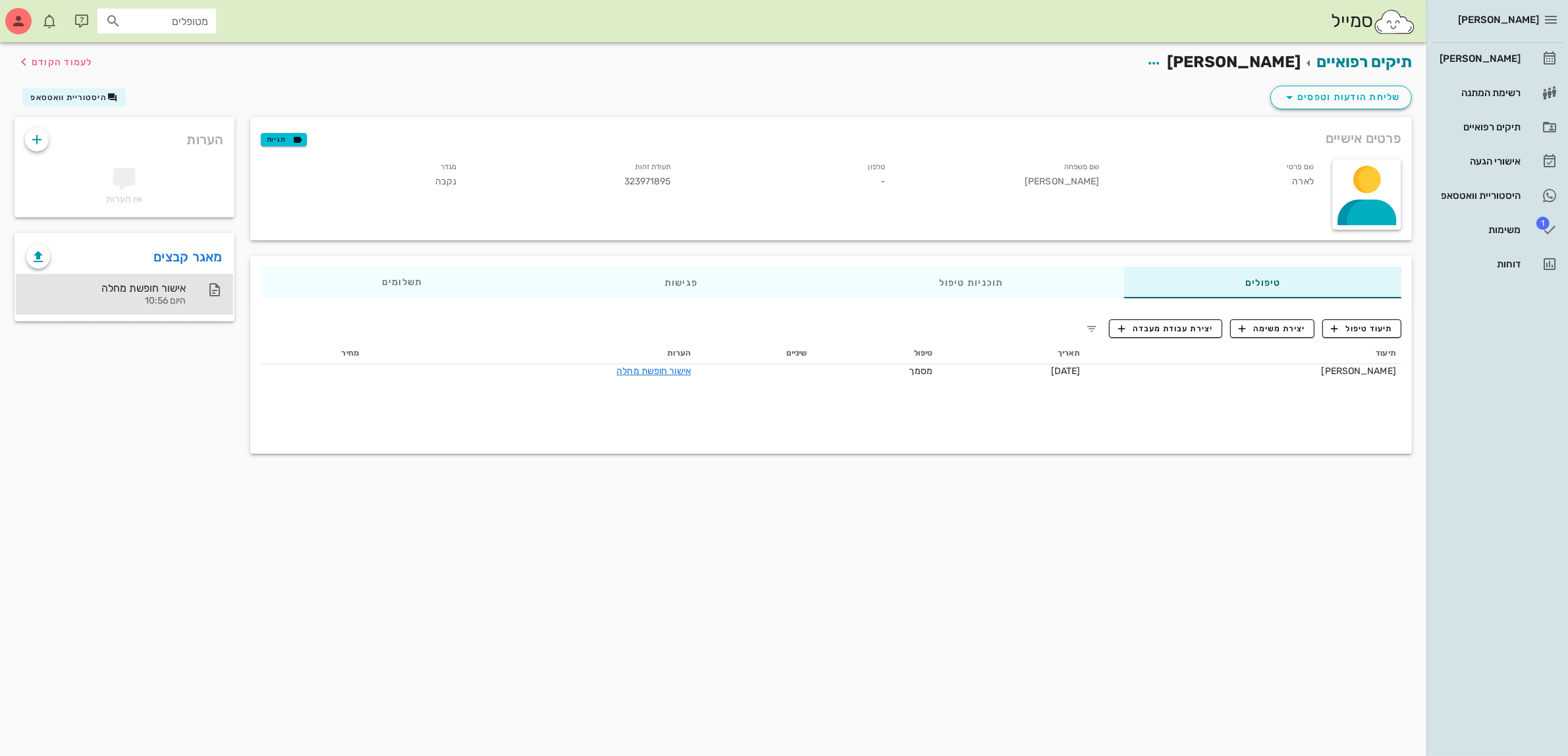
click at [179, 286] on div "אישור חופשת מחלה" at bounding box center [106, 288] width 159 height 12
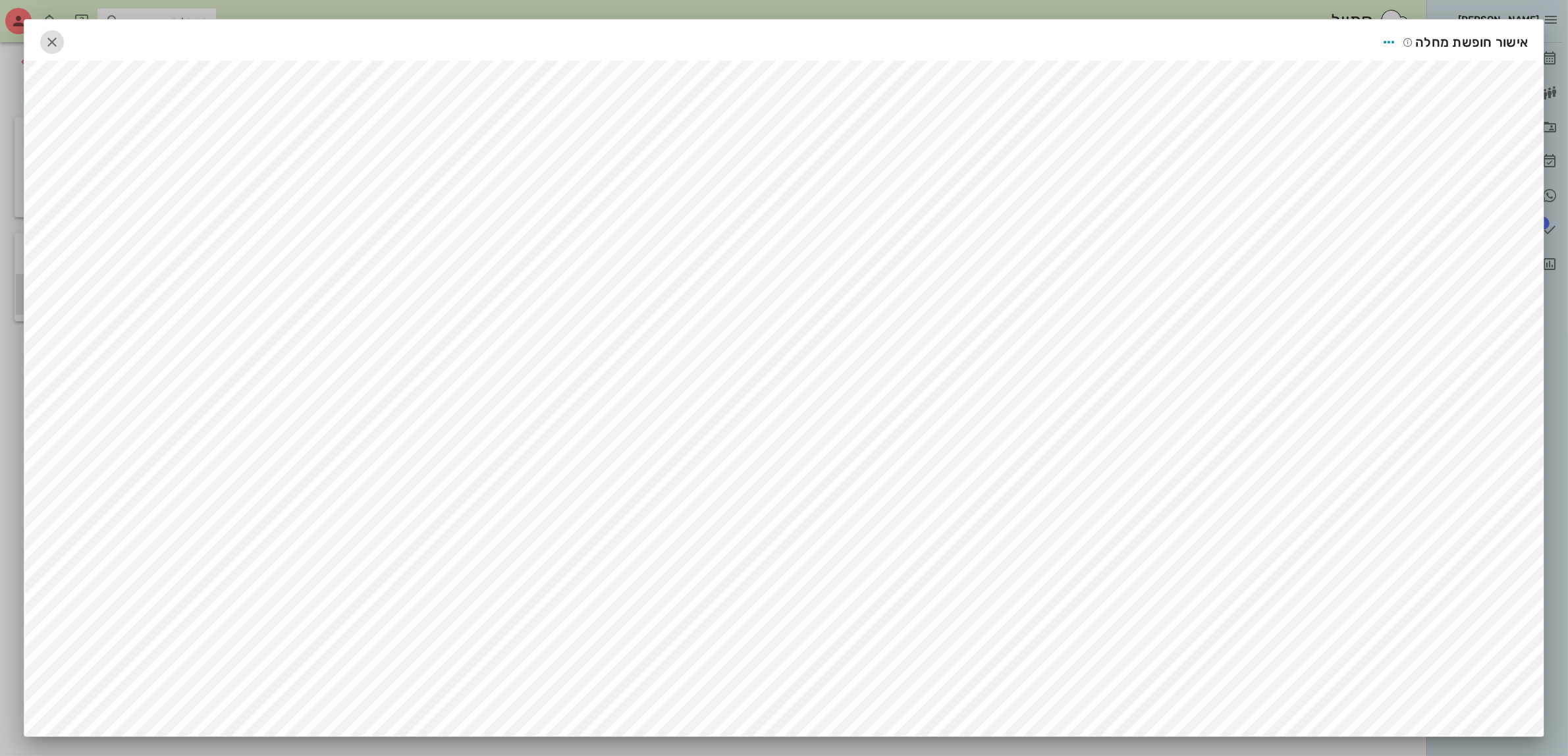
click at [58, 45] on icon "button" at bounding box center [51, 41] width 16 height 16
